Goal: Task Accomplishment & Management: Use online tool/utility

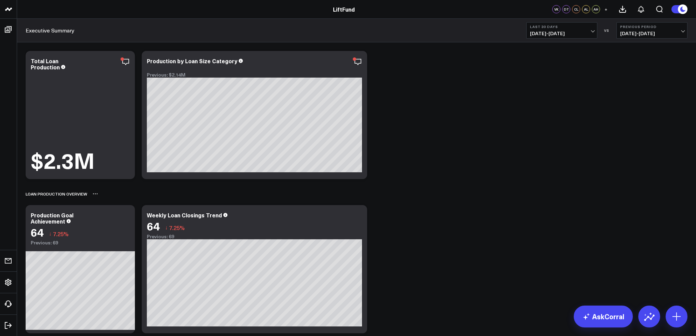
click at [546, 190] on div "Loan Production Overview" at bounding box center [357, 194] width 662 height 16
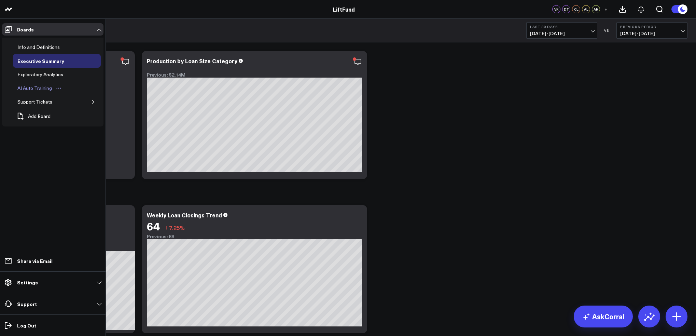
click at [49, 89] on div "AI Auto Training" at bounding box center [35, 88] width 38 height 8
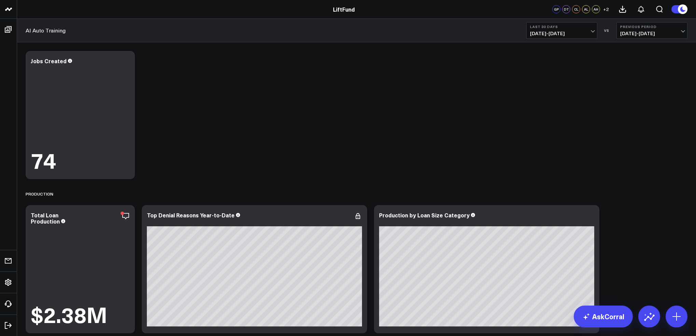
scroll to position [68, 0]
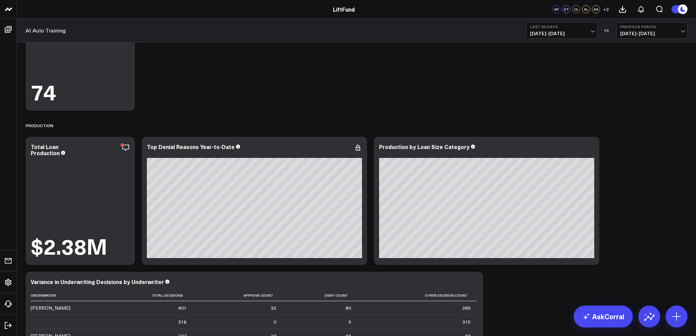
click at [573, 35] on span "[DATE] - [DATE]" at bounding box center [562, 33] width 64 height 5
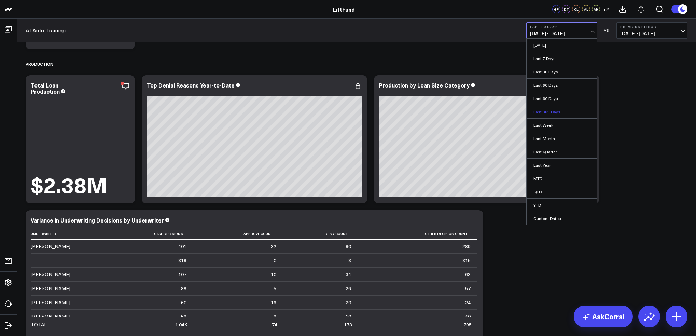
scroll to position [137, 0]
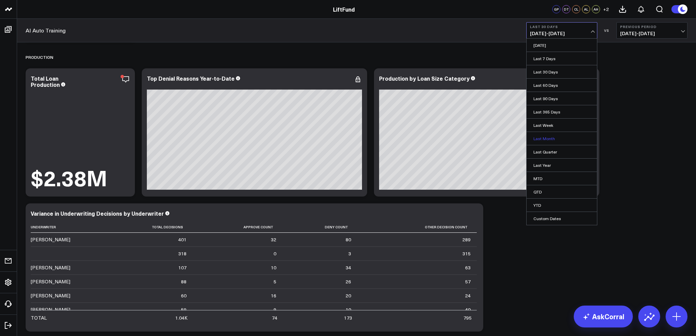
click at [567, 139] on link "Last Month" at bounding box center [562, 138] width 70 height 13
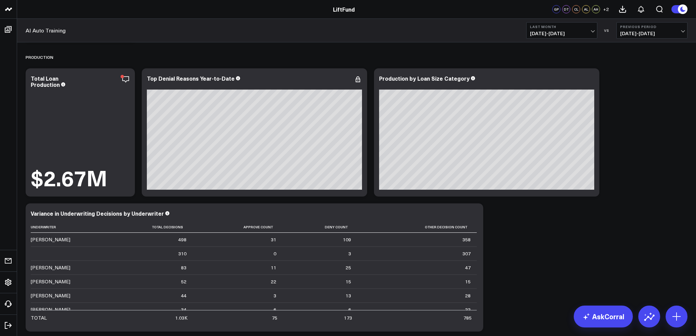
click at [656, 32] on span "[DATE] - [DATE]" at bounding box center [653, 33] width 64 height 5
click at [655, 55] on link "MoM" at bounding box center [652, 58] width 70 height 13
click at [638, 32] on span "[DATE] - [DATE]" at bounding box center [653, 33] width 64 height 5
click at [644, 69] on link "YoY" at bounding box center [652, 71] width 70 height 13
click at [642, 31] on span "[DATE] - [DATE]" at bounding box center [653, 33] width 64 height 5
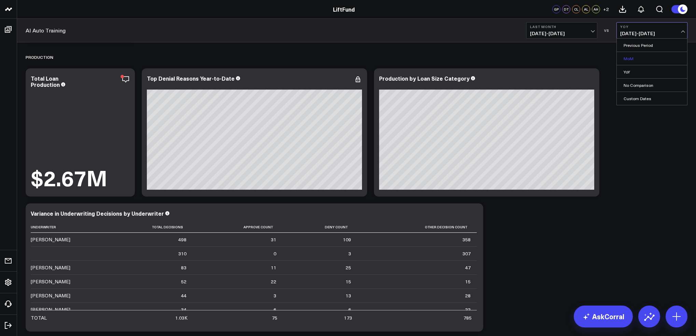
click at [646, 58] on link "MoM" at bounding box center [652, 58] width 70 height 13
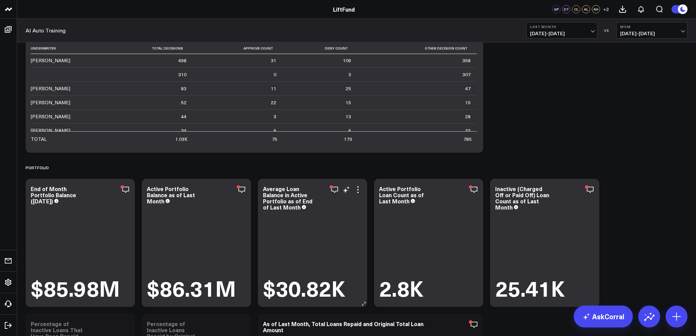
scroll to position [342, 0]
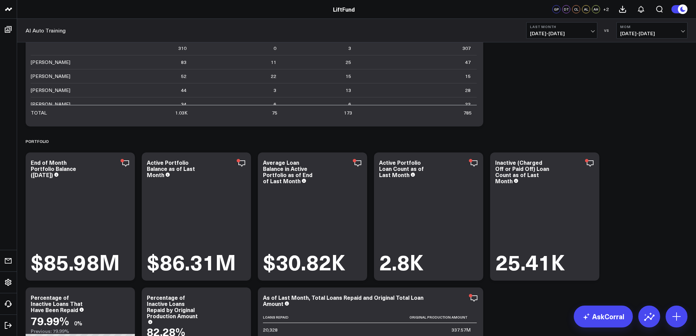
click at [594, 34] on button "Last Month [DATE] - [DATE]" at bounding box center [562, 30] width 71 height 16
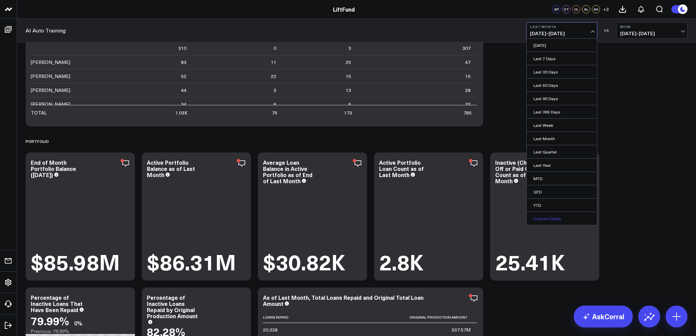
click at [562, 217] on link "Custom Dates" at bounding box center [562, 218] width 70 height 13
select select "9"
select select "2025"
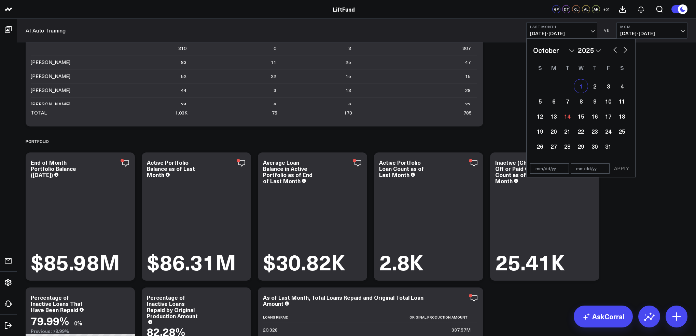
click at [580, 89] on div "1" at bounding box center [581, 86] width 14 height 14
type input "[DATE]"
select select "9"
select select "2025"
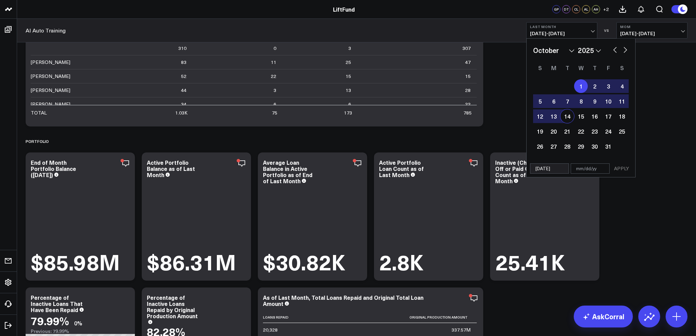
click at [567, 120] on div "14" at bounding box center [568, 116] width 14 height 14
type input "[DATE]"
select select "9"
select select "2025"
click at [625, 167] on button "APPLY" at bounding box center [622, 168] width 21 height 10
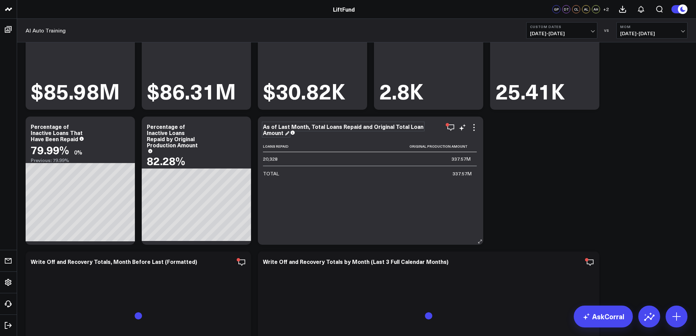
scroll to position [649, 0]
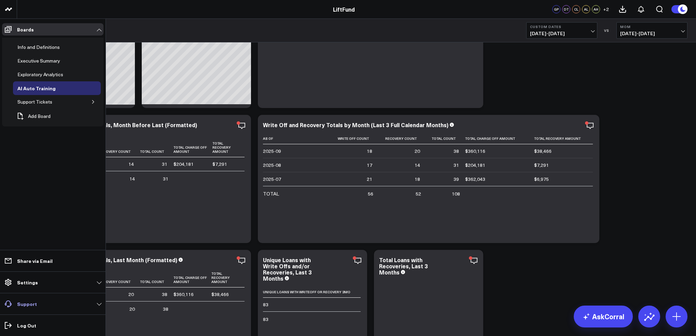
click at [65, 308] on link "Support" at bounding box center [52, 304] width 101 height 12
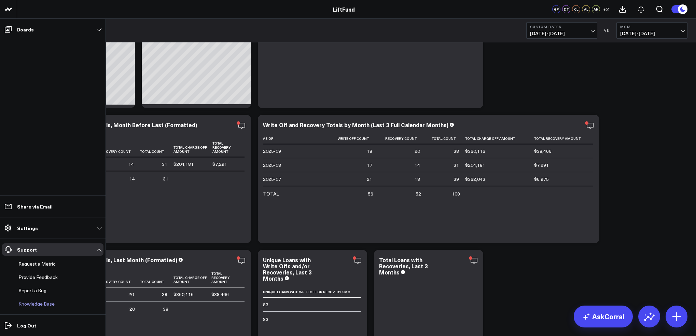
click at [46, 302] on link "Knowledge Base" at bounding box center [49, 304] width 67 height 12
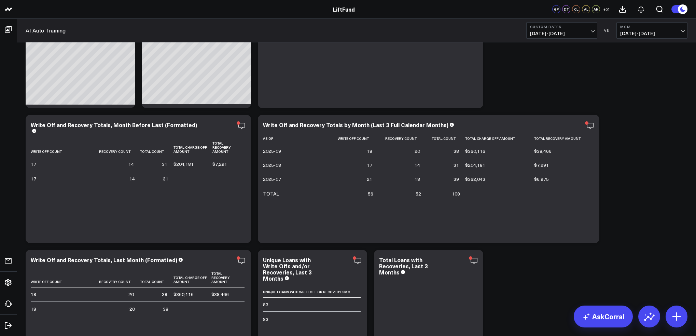
click at [677, 10] on button at bounding box center [680, 9] width 16 height 9
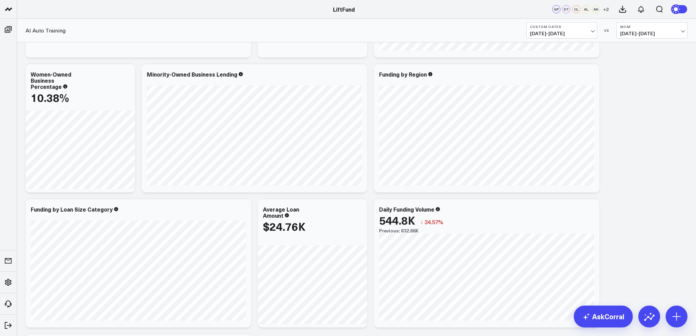
scroll to position [1631, 0]
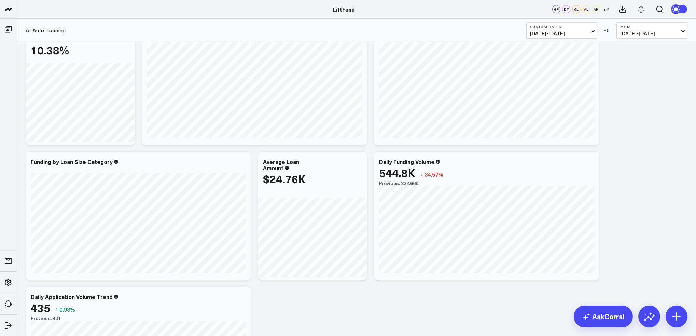
scroll to position [1529, 0]
